Goal: Information Seeking & Learning: Learn about a topic

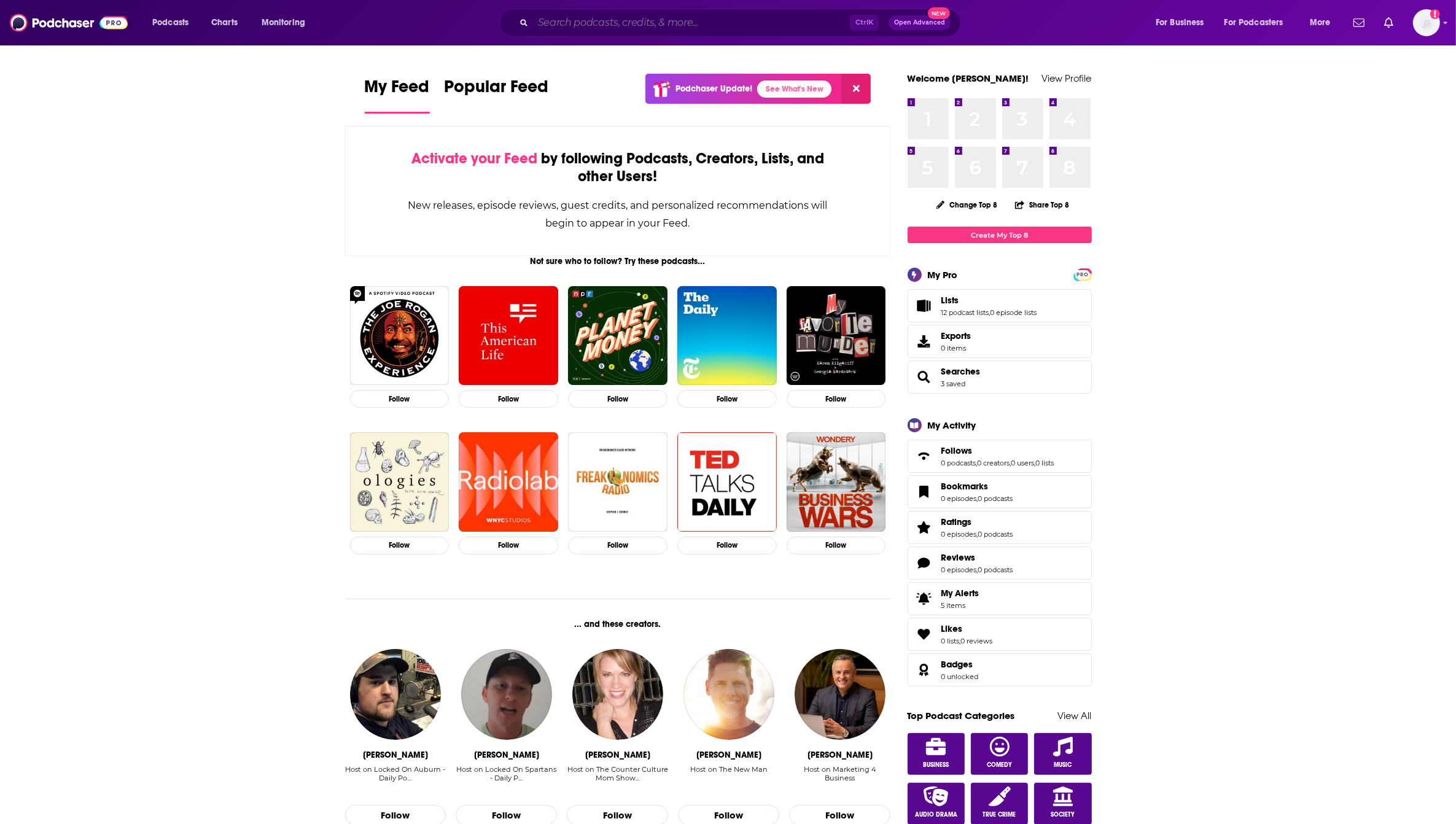
click at [669, 29] on input "Search podcasts, credits, & more..." at bounding box center [691, 22] width 317 height 20
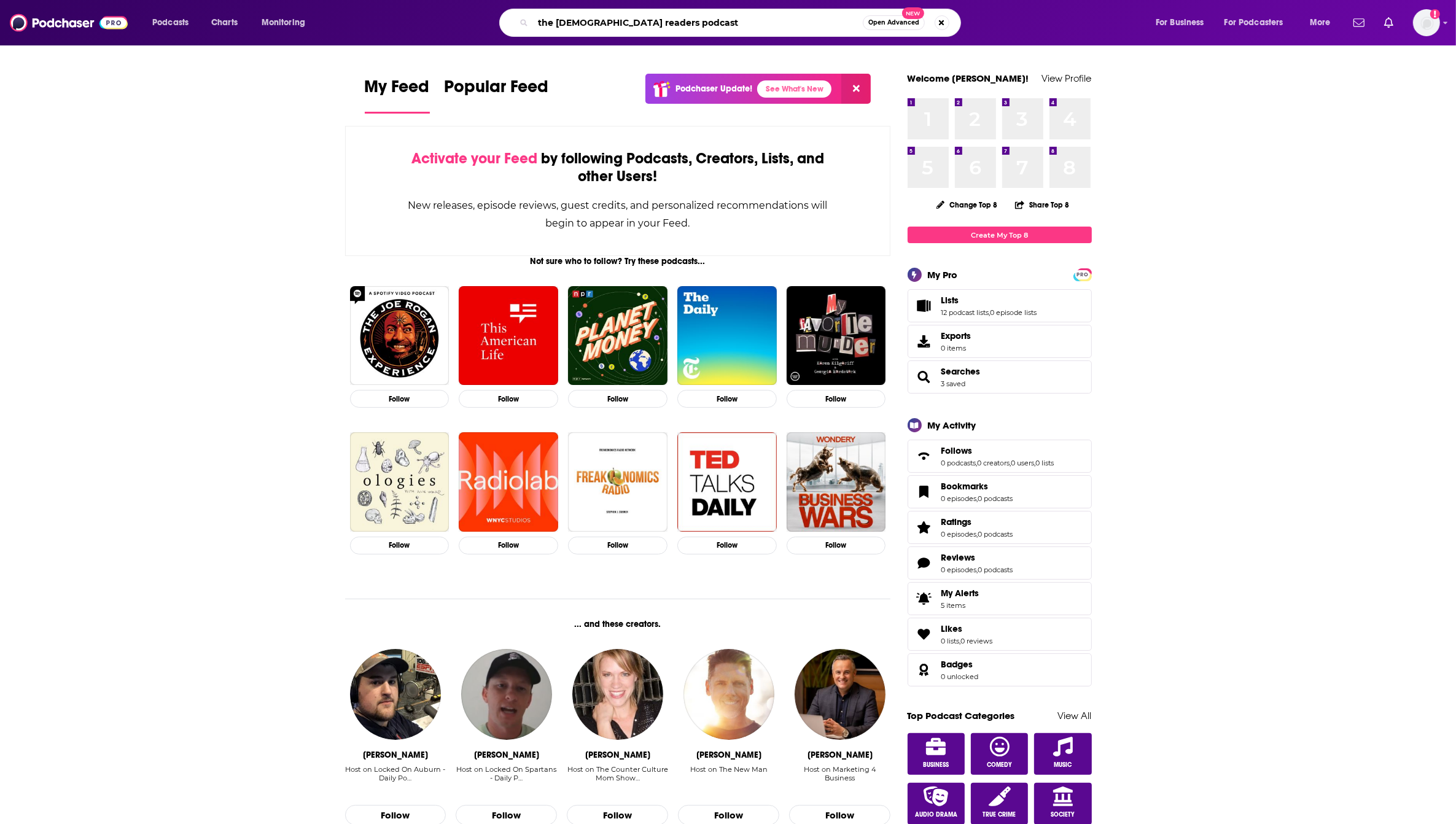
type input "the [DEMOGRAPHIC_DATA] readers podcast"
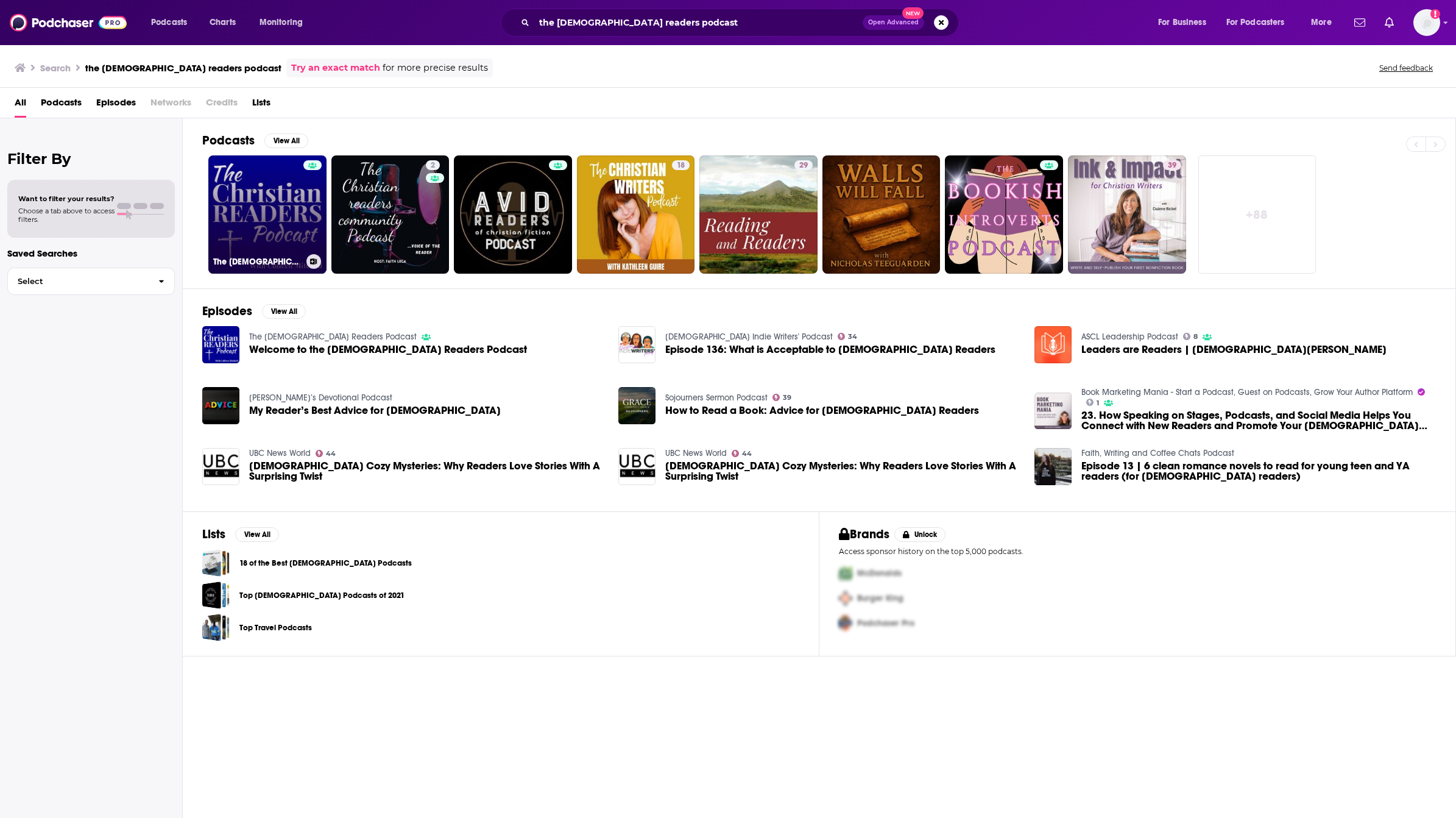
click at [279, 226] on link "The [DEMOGRAPHIC_DATA] Readers Podcast" at bounding box center [267, 214] width 118 height 118
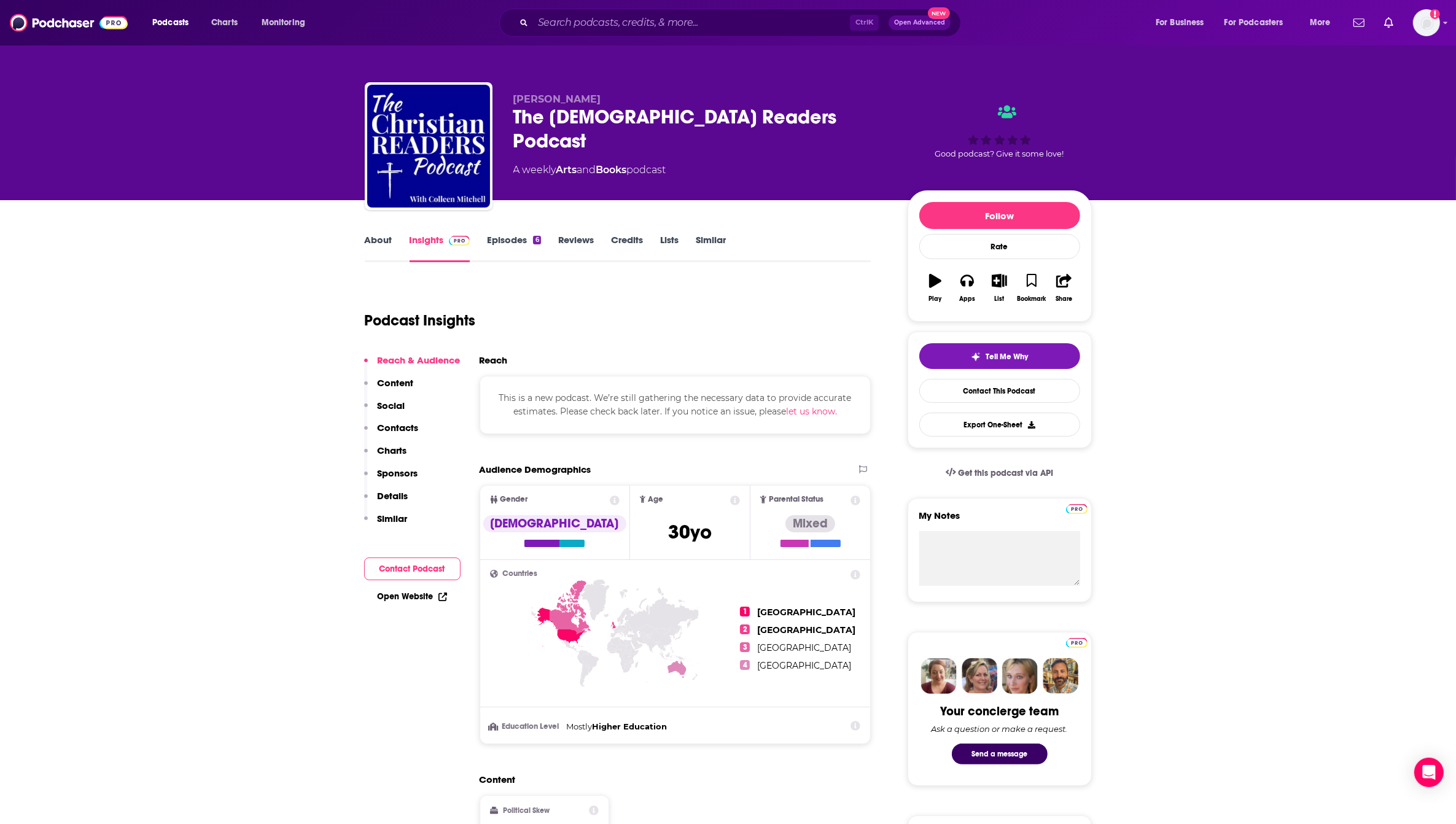
click at [505, 239] on link "Episodes 6" at bounding box center [513, 247] width 53 height 28
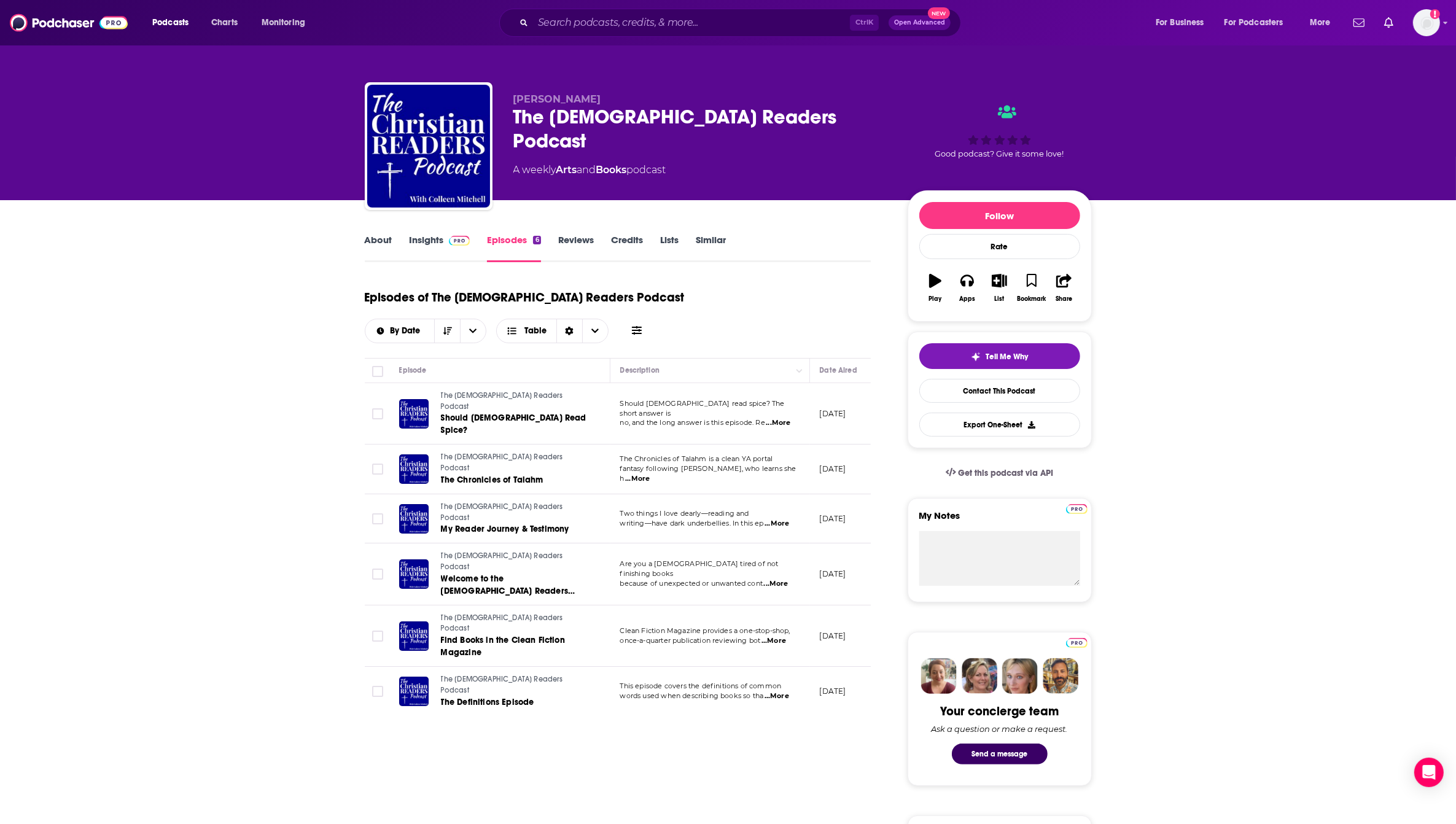
click at [421, 244] on link "Insights" at bounding box center [440, 247] width 61 height 28
